Goal: Contribute content

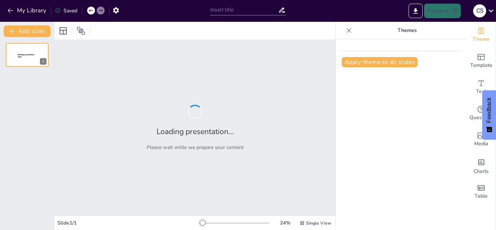
type input "5S en Acción: Transformando Espacios y Hábitos"
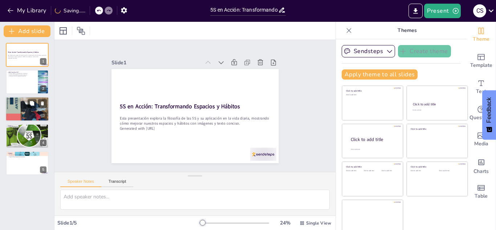
click at [26, 105] on div at bounding box center [27, 109] width 44 height 44
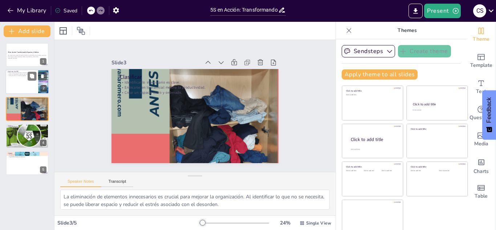
click at [24, 82] on div at bounding box center [27, 82] width 44 height 25
type textarea "La metodología de las 5S es fundamental para crear un entorno organizado. Ayuda…"
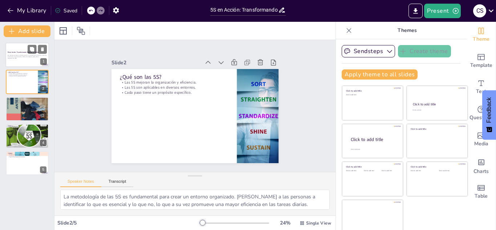
click at [21, 56] on p "Esta presentación explora la filosofía de las 5S y su aplicación en la vida dia…" at bounding box center [27, 56] width 39 height 3
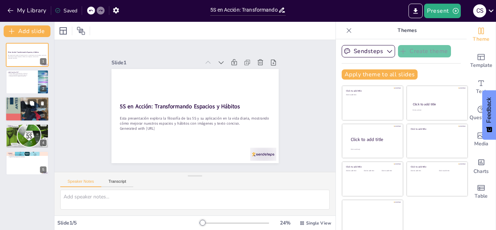
click at [18, 105] on div at bounding box center [27, 109] width 44 height 44
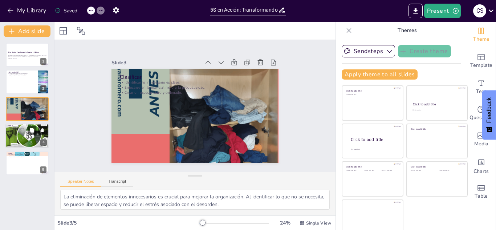
click at [10, 128] on p "Establecer un lugar para cada cosa." at bounding box center [27, 128] width 39 height 1
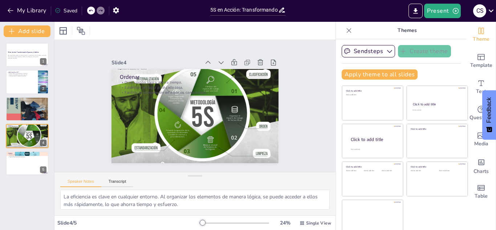
click at [15, 150] on div "5S en Acción: Transformando Espacios y Hábitos Esta presentación explora la fil…" at bounding box center [27, 109] width 54 height 132
click at [14, 152] on p "Limpiar" at bounding box center [27, 153] width 39 height 2
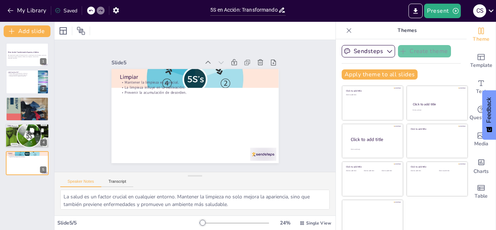
click at [13, 136] on div at bounding box center [27, 136] width 44 height 44
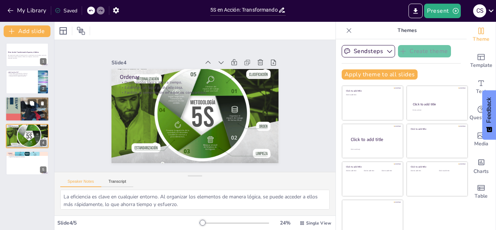
click at [12, 112] on div at bounding box center [27, 109] width 44 height 44
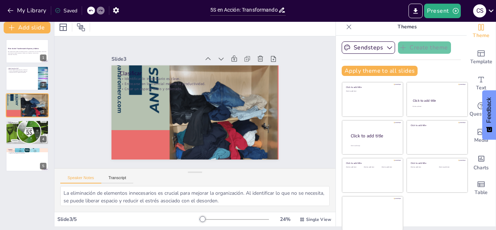
scroll to position [4, 0]
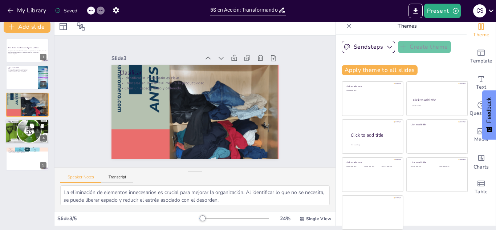
click at [11, 132] on div at bounding box center [27, 132] width 44 height 44
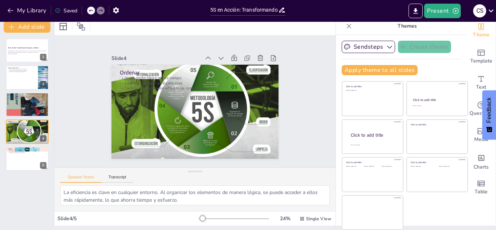
click at [12, 145] on div "5S en Acción: Transformando Espacios y Hábitos Esta presentación explora la fil…" at bounding box center [27, 104] width 54 height 132
click at [12, 147] on p "Limpiar" at bounding box center [27, 148] width 39 height 2
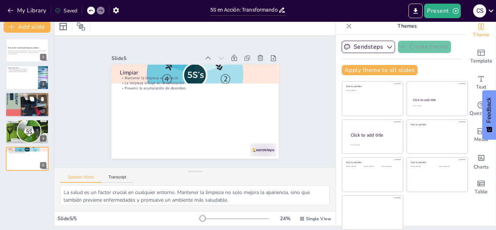
click at [17, 104] on div at bounding box center [27, 105] width 44 height 44
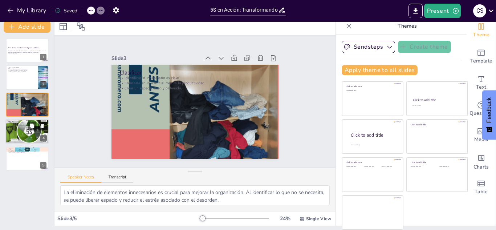
click at [11, 130] on div at bounding box center [27, 132] width 44 height 44
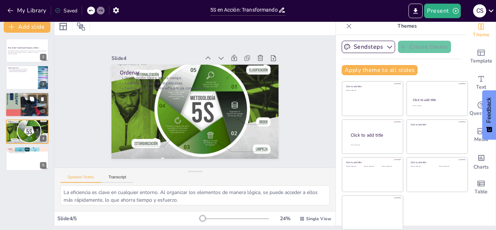
click at [15, 104] on div at bounding box center [27, 105] width 44 height 44
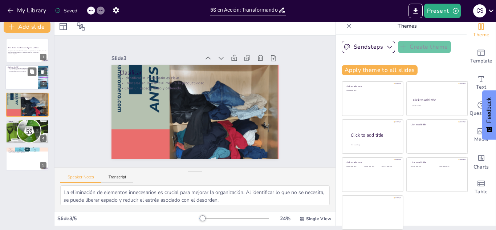
click at [19, 73] on div at bounding box center [27, 77] width 44 height 25
type textarea "La metodología de las 5S es fundamental para crear un entorno organizado. Ayuda…"
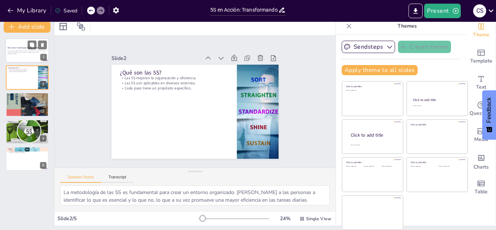
click at [21, 48] on strong "5S en Acción: Transformando Espacios y Hábitos" at bounding box center [23, 48] width 31 height 2
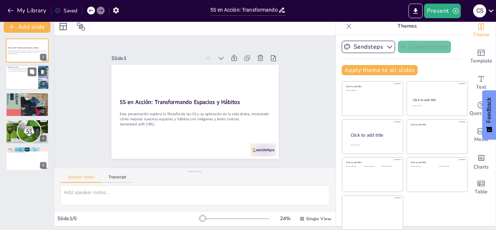
click at [22, 66] on p "¿Qué son las 5S?" at bounding box center [22, 67] width 28 height 2
type textarea "La metodología de las 5S es fundamental para crear un entorno organizado. Ayuda…"
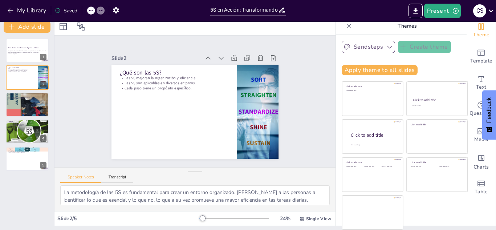
click at [386, 46] on icon "button" at bounding box center [389, 46] width 7 height 7
click at [423, 62] on div "Sendsteps Create theme Sendsteps Themes Sendsteps Apply theme to all slides Cli…" at bounding box center [400, 61] width 119 height 40
click at [416, 11] on icon "Export to PowerPoint" at bounding box center [415, 10] width 4 height 5
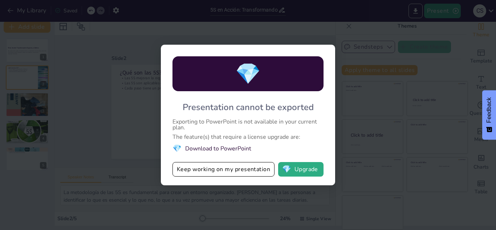
click at [354, 27] on div "💎 Presentation cannot be exported Exporting to PowerPoint is not available in y…" at bounding box center [248, 115] width 496 height 230
click at [440, 59] on div "💎 Presentation cannot be exported Exporting to PowerPoint is not available in y…" at bounding box center [248, 115] width 496 height 230
click at [254, 170] on button "Keep working on my presentation" at bounding box center [223, 169] width 102 height 15
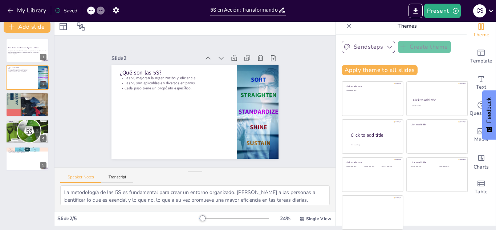
click at [68, 8] on div "Saved" at bounding box center [66, 10] width 22 height 7
click at [112, 11] on icon "button" at bounding box center [116, 11] width 8 height 8
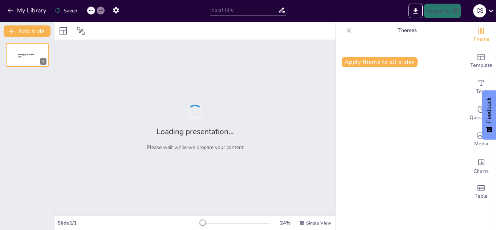
type input "5S en Acción: Transformando Espacios y Hábitos"
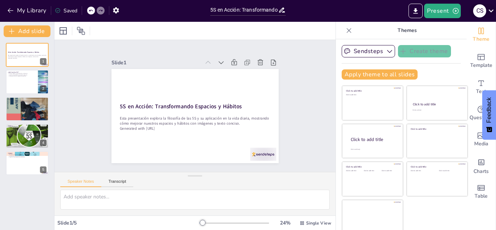
click at [492, 11] on icon at bounding box center [490, 10] width 5 height 3
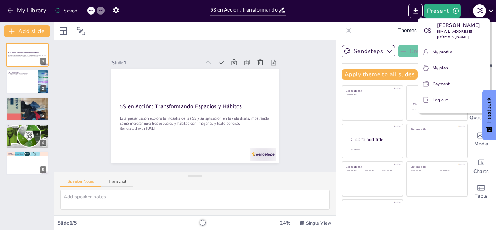
click at [492, 11] on div at bounding box center [248, 115] width 496 height 230
